Goal: Check status: Check status

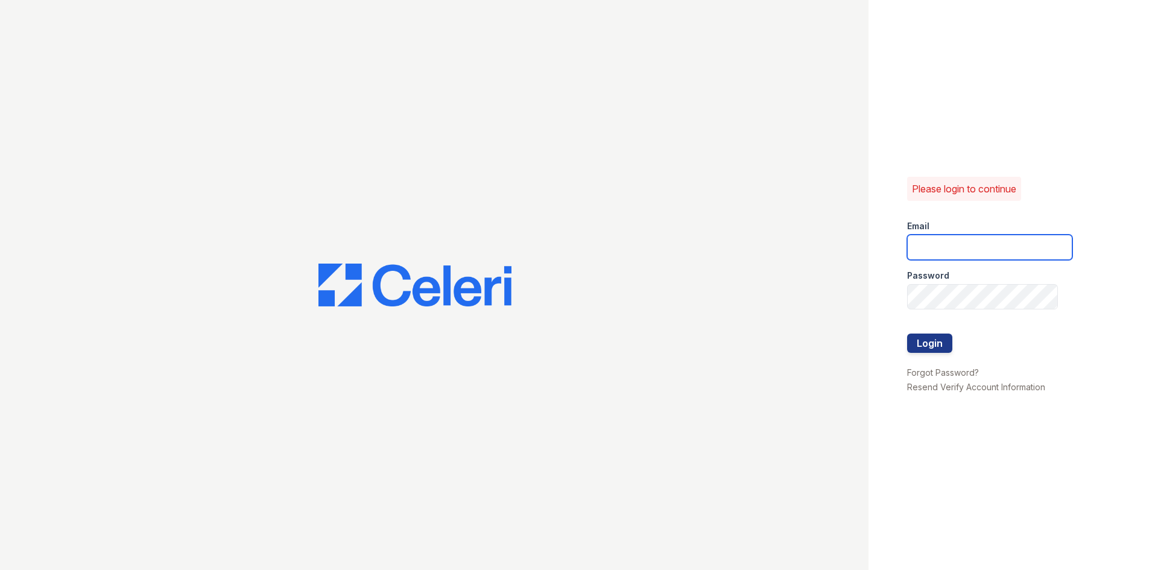
click at [1006, 238] on input "email" at bounding box center [989, 247] width 165 height 25
type input "mhawkins@oakviewaptswr.com"
click at [962, 309] on div at bounding box center [989, 321] width 165 height 24
click at [896, 381] on div "Please login to continue Email mhawkins@oakviewaptswr.com Password Login Forgot…" at bounding box center [1014, 285] width 290 height 570
click at [919, 343] on button "Login" at bounding box center [929, 343] width 45 height 19
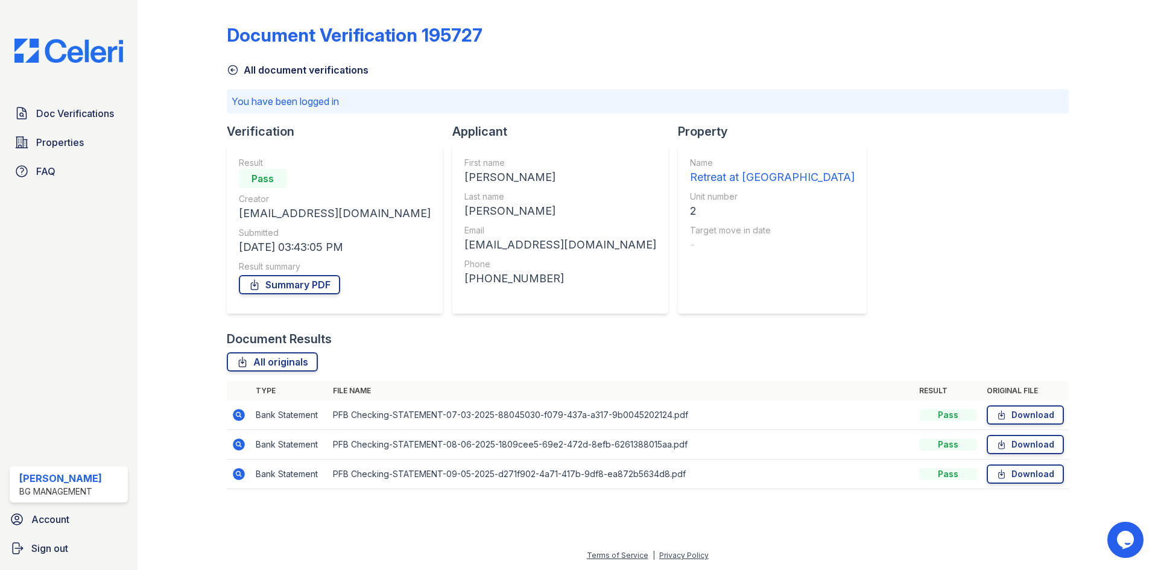
click at [238, 448] on icon at bounding box center [239, 445] width 12 height 12
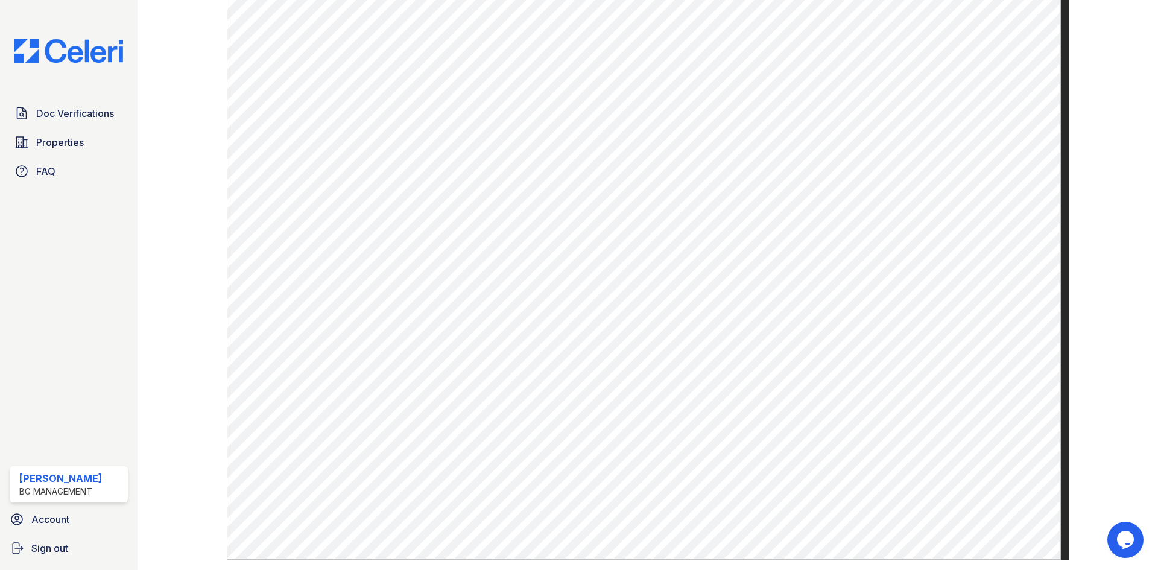
scroll to position [515, 0]
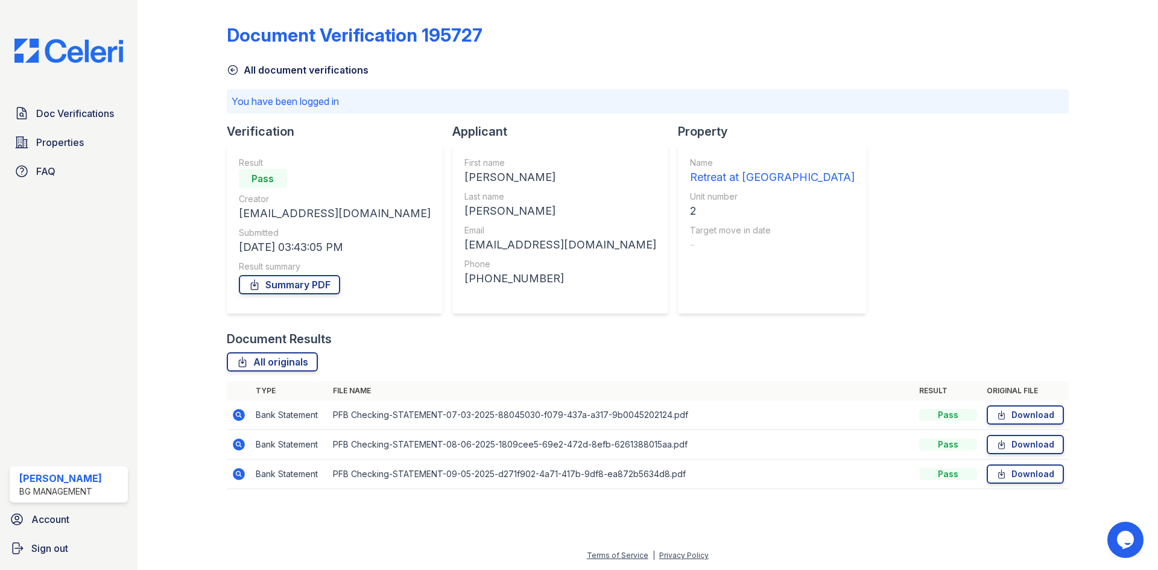
click at [241, 478] on icon at bounding box center [239, 474] width 12 height 12
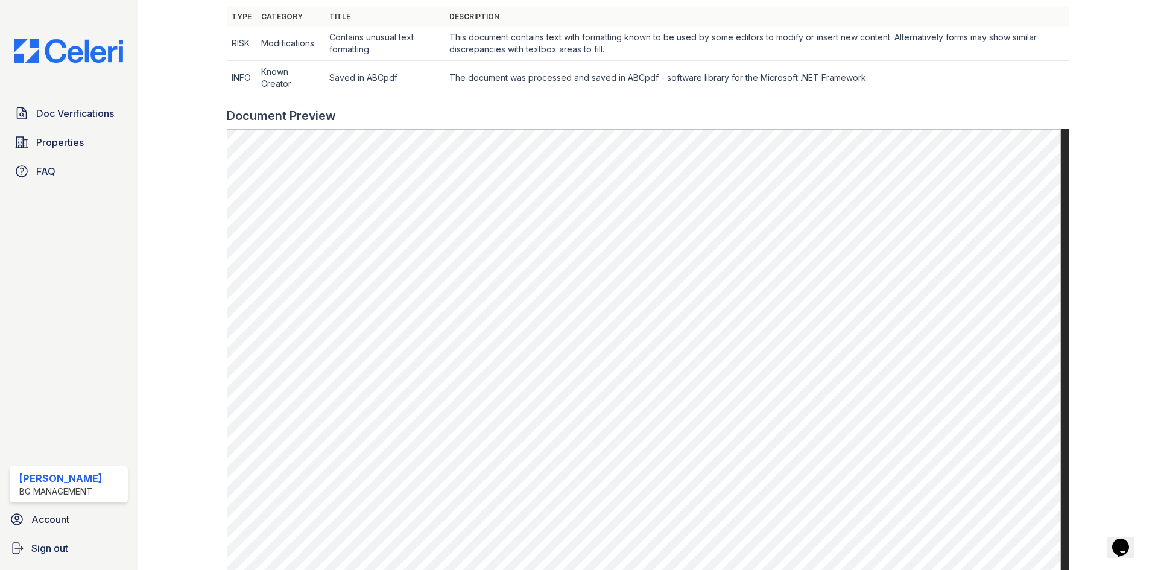
scroll to position [422, 0]
